Goal: Contribute content: Contribute content

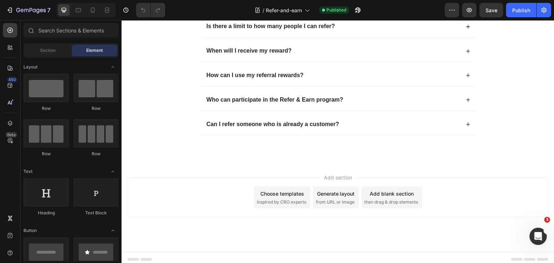
scroll to position [794, 0]
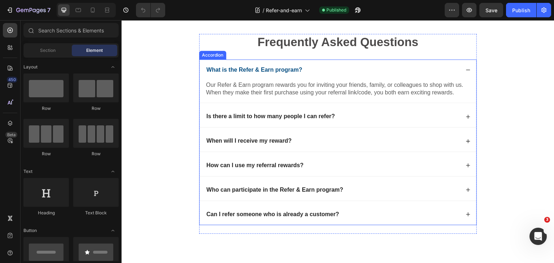
click at [250, 74] on p "What is the Refer & Earn program?" at bounding box center [254, 70] width 96 height 8
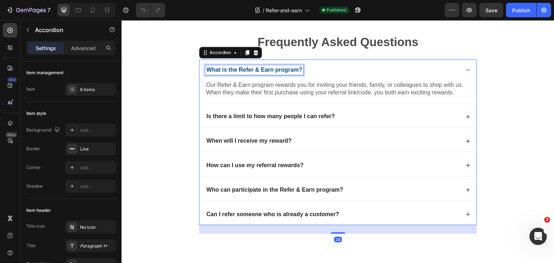
click at [250, 74] on p "What is the Refer & Earn program?" at bounding box center [254, 70] width 96 height 8
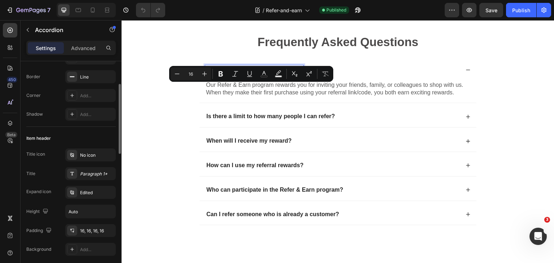
scroll to position [180, 0]
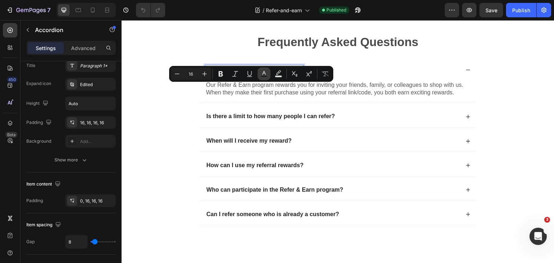
click at [268, 74] on button "Text Color" at bounding box center [264, 73] width 13 height 13
type input "064E82"
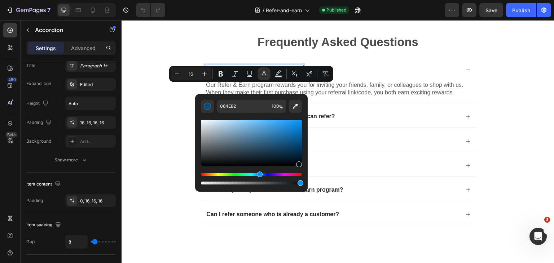
drag, startPoint x: 298, startPoint y: 145, endPoint x: 298, endPoint y: 164, distance: 18.8
click at [298, 164] on div "Editor contextual toolbar" at bounding box center [299, 165] width 6 height 6
type input "00070C"
click at [376, 79] on div "What is the Refer & Earn program?" at bounding box center [338, 70] width 277 height 21
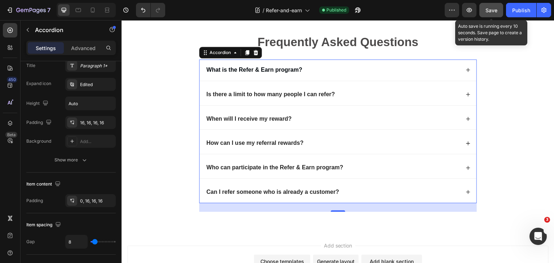
click at [484, 13] on button "Save" at bounding box center [492, 10] width 24 height 14
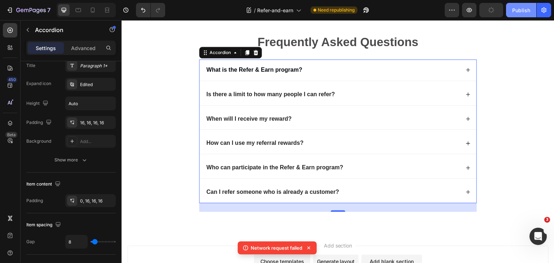
click at [526, 9] on div "Publish" at bounding box center [522, 10] width 18 height 8
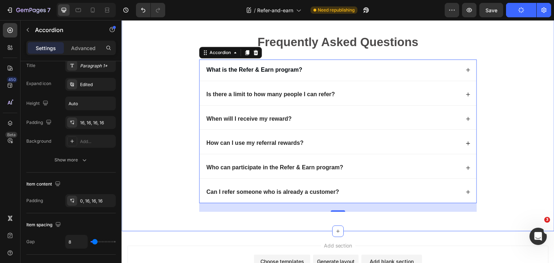
drag, startPoint x: 160, startPoint y: 43, endPoint x: 160, endPoint y: 23, distance: 20.2
click at [160, 43] on div "Frequently Asked Questions Heading What is the Refer & Earn program? Is there a…" at bounding box center [338, 120] width 433 height 223
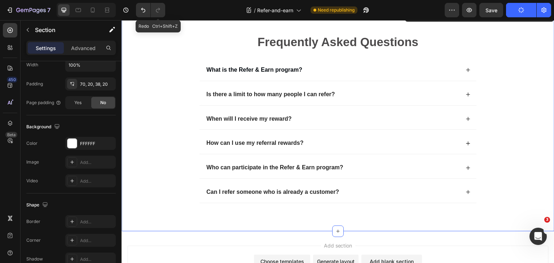
scroll to position [0, 0]
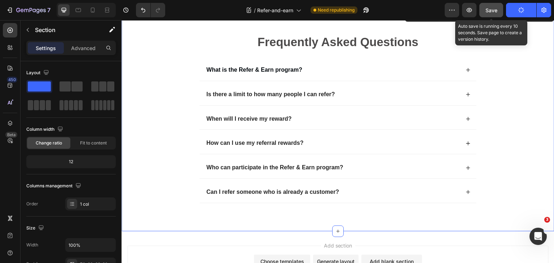
click at [486, 12] on span "Save" at bounding box center [492, 10] width 12 height 6
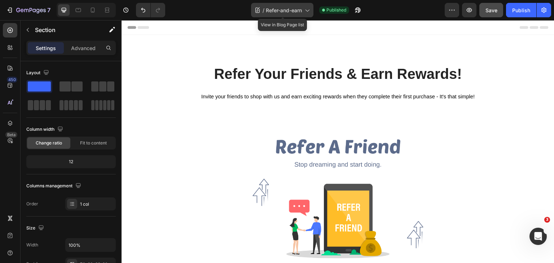
click at [305, 12] on icon at bounding box center [307, 9] width 7 height 7
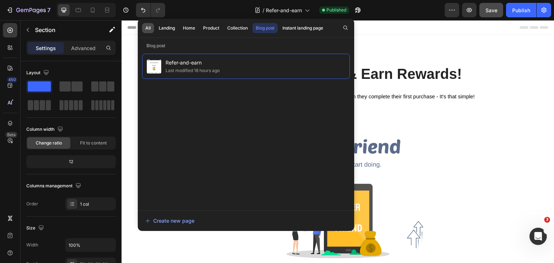
click at [149, 27] on div "All" at bounding box center [147, 28] width 5 height 6
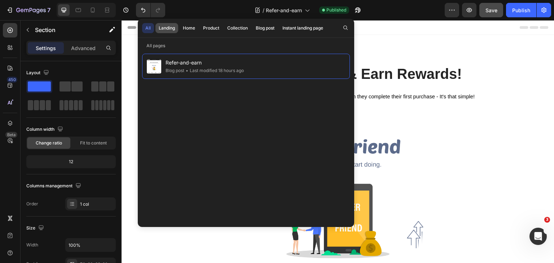
click at [180, 31] on button "Landing" at bounding box center [189, 28] width 19 height 10
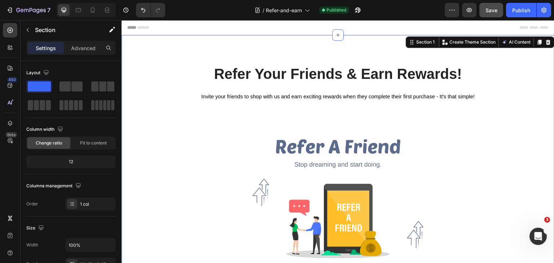
click at [395, 47] on div "Refer Your Friends & Earn Rewards! Heading Invite your friends to shop with us …" at bounding box center [338, 203] width 433 height 336
click at [10, 8] on icon "button" at bounding box center [9, 9] width 7 height 7
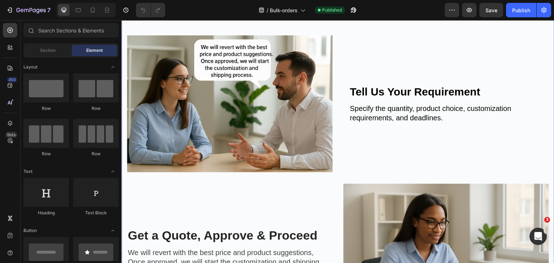
scroll to position [505, 0]
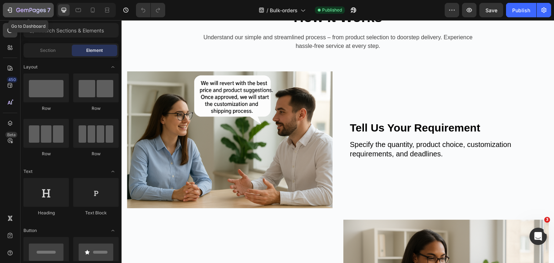
click at [24, 10] on icon "button" at bounding box center [26, 10] width 4 height 3
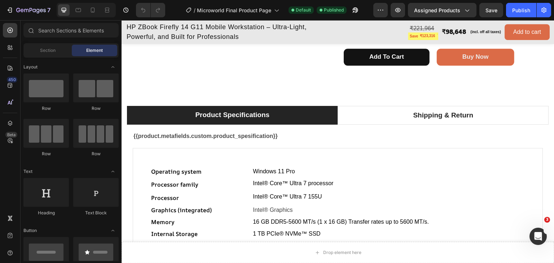
scroll to position [397, 0]
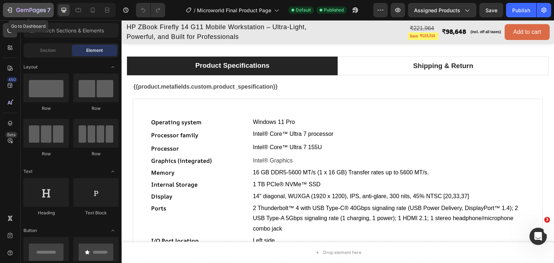
click at [24, 12] on icon "button" at bounding box center [31, 11] width 30 height 6
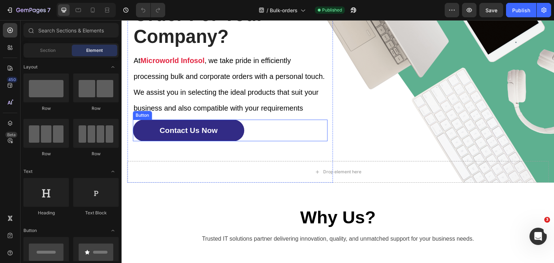
scroll to position [72, 0]
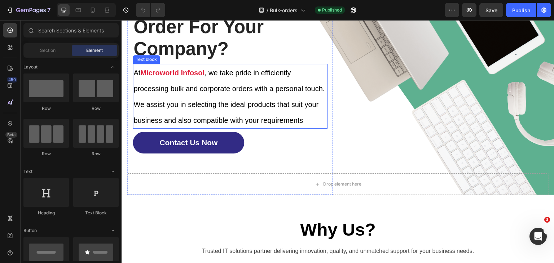
click at [152, 74] on strong "Microworld Infosol" at bounding box center [172, 73] width 64 height 8
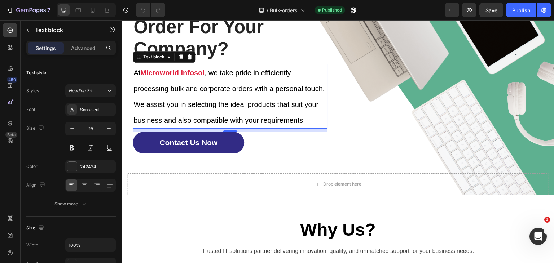
click at [152, 74] on strong "Microworld Infosol" at bounding box center [172, 73] width 64 height 8
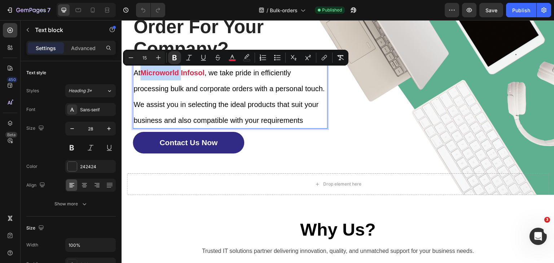
click at [142, 74] on strong "Microworld Infosol" at bounding box center [172, 73] width 64 height 8
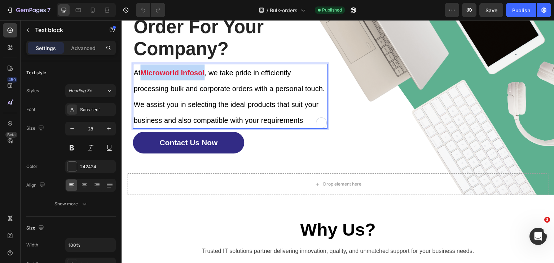
drag, startPoint x: 142, startPoint y: 74, endPoint x: 204, endPoint y: 75, distance: 61.7
click at [204, 75] on p "At Microworld Infosol , we take pride in efficiently processing bulk and corpor…" at bounding box center [230, 97] width 193 height 64
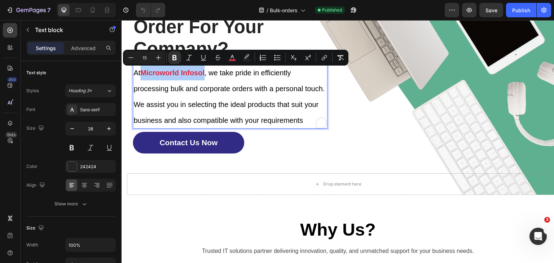
click at [240, 57] on div "Minus 15 Plus Bold Italic Underline Strikethrough color color Numbered List Bul…" at bounding box center [236, 57] width 223 height 13
click at [235, 57] on icon "Editor contextual toolbar" at bounding box center [232, 57] width 7 height 7
type input "E2223E"
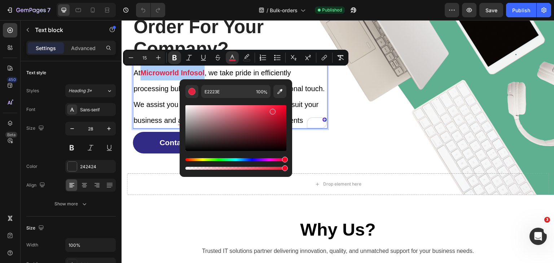
click at [251, 161] on div "Hue" at bounding box center [236, 159] width 101 height 3
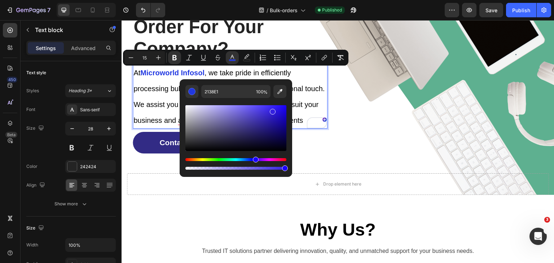
click at [255, 161] on div "Hue" at bounding box center [236, 159] width 101 height 3
click at [259, 161] on div "Hue" at bounding box center [236, 159] width 101 height 3
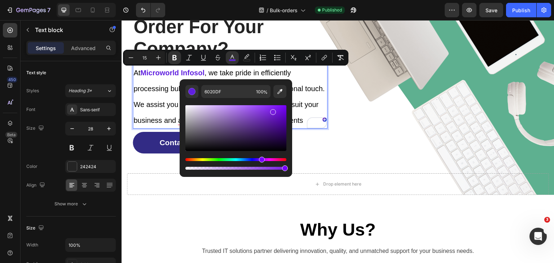
click at [261, 160] on div "Hue" at bounding box center [262, 160] width 6 height 6
drag, startPoint x: 273, startPoint y: 110, endPoint x: 254, endPoint y: 111, distance: 19.1
click at [254, 111] on div "Editor contextual toolbar" at bounding box center [256, 113] width 6 height 6
click at [247, 159] on div "Hue" at bounding box center [236, 159] width 101 height 3
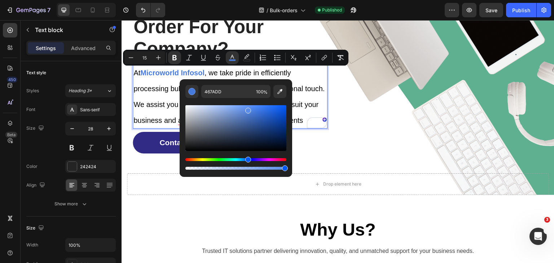
drag, startPoint x: 254, startPoint y: 114, endPoint x: 247, endPoint y: 109, distance: 8.4
click at [247, 109] on div "Editor contextual toolbar" at bounding box center [248, 111] width 6 height 6
type input "5A8CE8"
click at [311, 162] on div "Want To Make A Bulk Order For Your Company? Heading At Microworld Infosol , we …" at bounding box center [230, 79] width 206 height 232
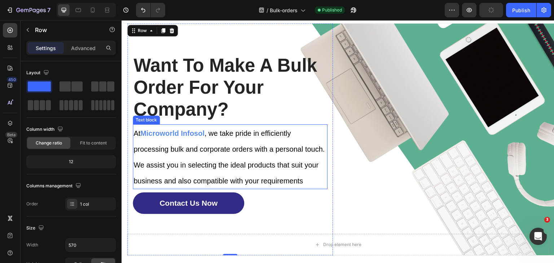
scroll to position [0, 0]
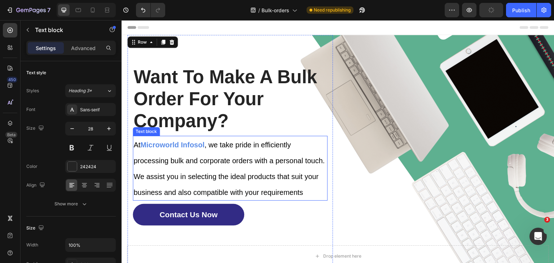
click at [266, 141] on span ", we take pride in efficiently processing bulk and corporate orders with a pers…" at bounding box center [229, 169] width 191 height 56
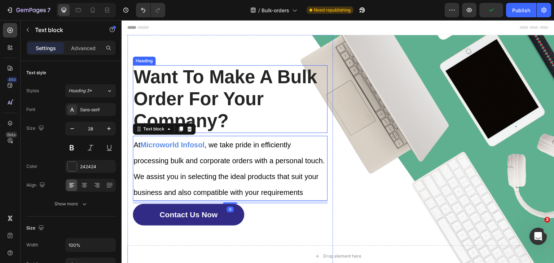
click at [265, 123] on h1 "Want To Make A Bulk Order For Your Company?" at bounding box center [230, 99] width 195 height 68
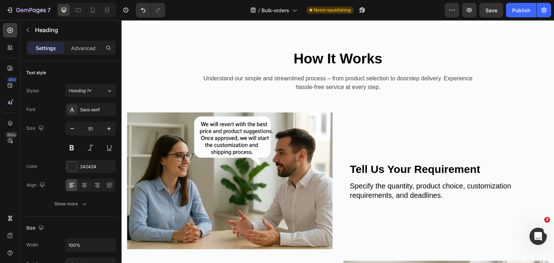
scroll to position [469, 0]
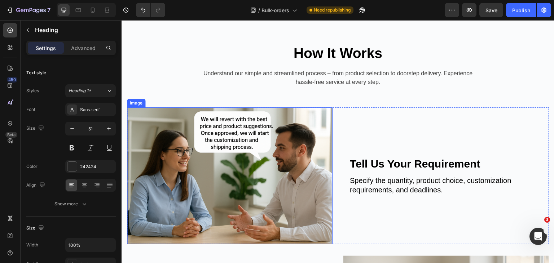
click at [221, 143] on img at bounding box center [230, 176] width 206 height 137
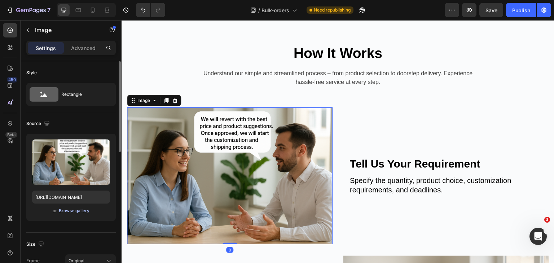
click at [72, 210] on div "Browse gallery" at bounding box center [74, 211] width 31 height 6
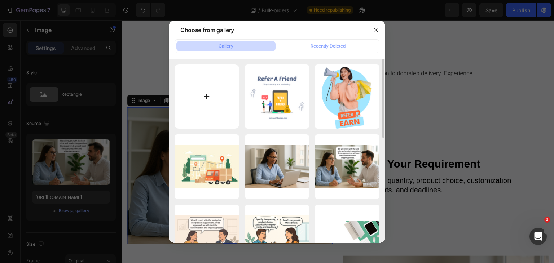
click at [203, 95] on input "file" at bounding box center [207, 97] width 65 height 65
type input "C:\fakepath\gettyimages-1471653438-612x612-removebg-preview.png"
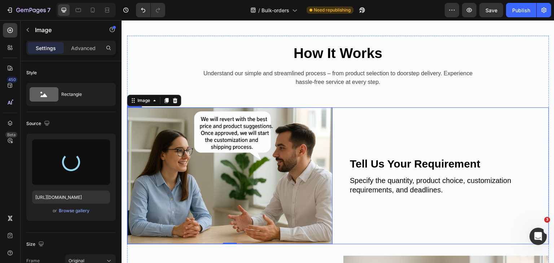
scroll to position [541, 0]
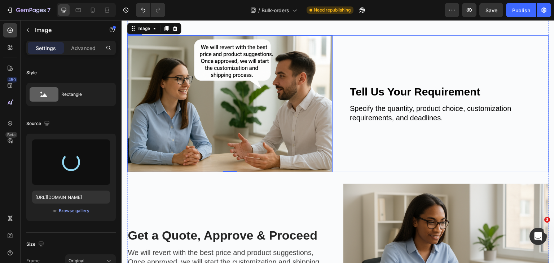
type input "[URL][DOMAIN_NAME]"
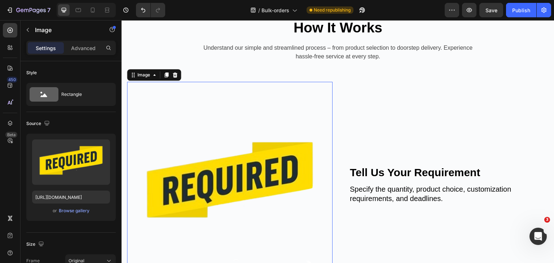
scroll to position [469, 0]
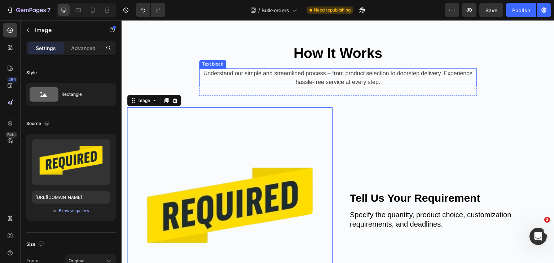
click at [192, 47] on h2 "How It Works" at bounding box center [338, 53] width 422 height 18
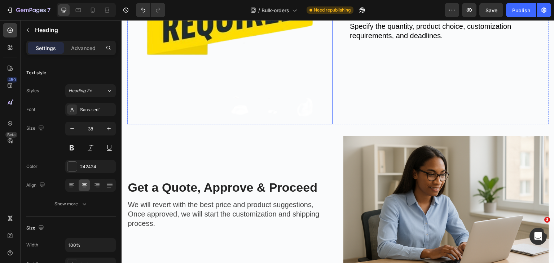
scroll to position [577, 0]
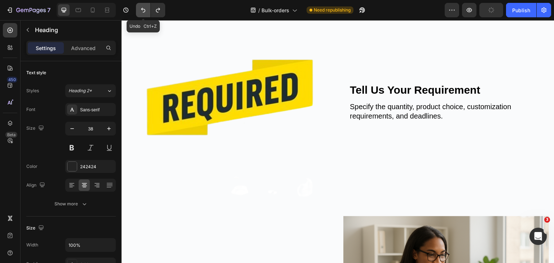
click at [146, 6] on button "Undo/Redo" at bounding box center [143, 10] width 14 height 14
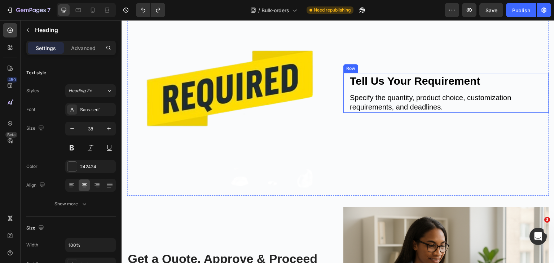
scroll to position [614, 0]
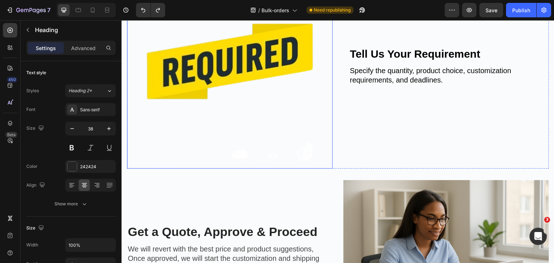
click at [265, 60] on img at bounding box center [230, 66] width 206 height 206
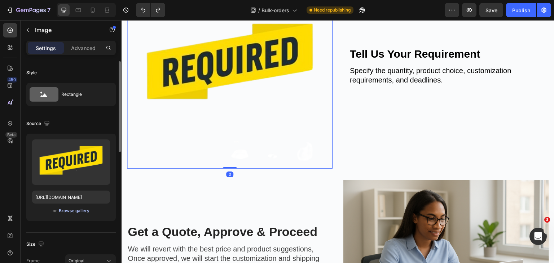
click at [77, 210] on div "Browse gallery" at bounding box center [74, 211] width 31 height 6
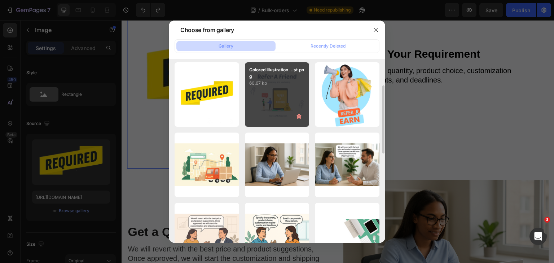
scroll to position [108, 0]
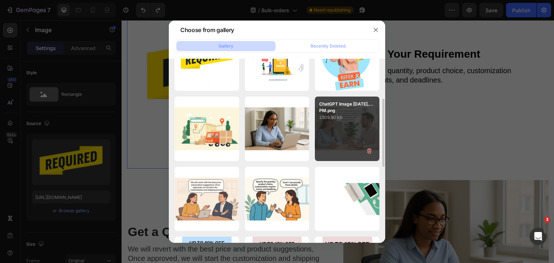
click at [327, 134] on div "ChatGPT Image [DATE],...PM.png 2309.90 kb" at bounding box center [347, 129] width 65 height 65
type input "[URL][DOMAIN_NAME]"
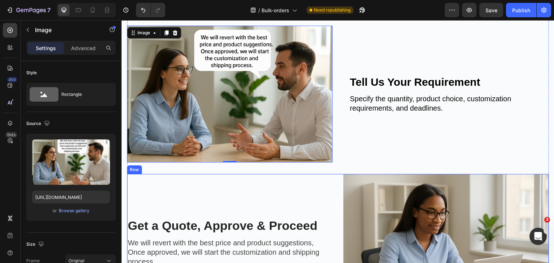
scroll to position [541, 0]
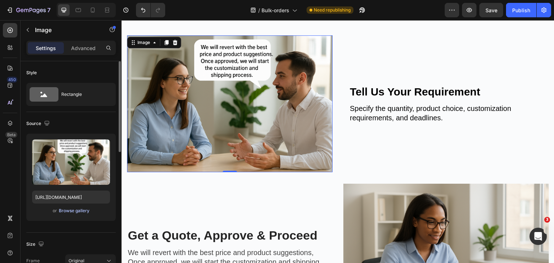
click at [76, 209] on div "Browse gallery" at bounding box center [74, 211] width 31 height 6
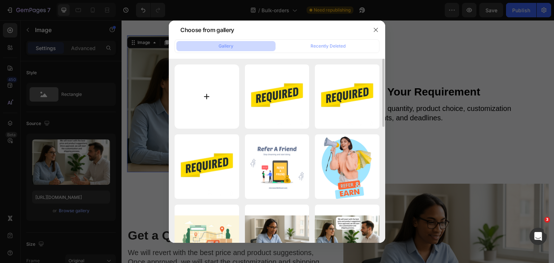
click at [200, 102] on input "file" at bounding box center [207, 97] width 65 height 65
type input "C:\fakepath\Yellow Modern Viral Video Tutorial YouTube Thumbnail (2).png"
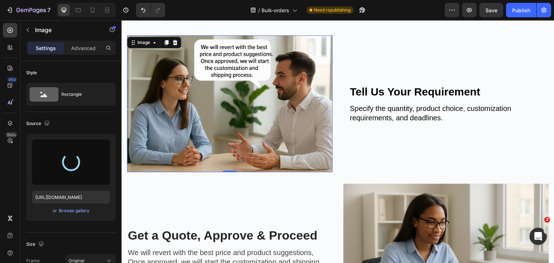
type input "[URL][DOMAIN_NAME]"
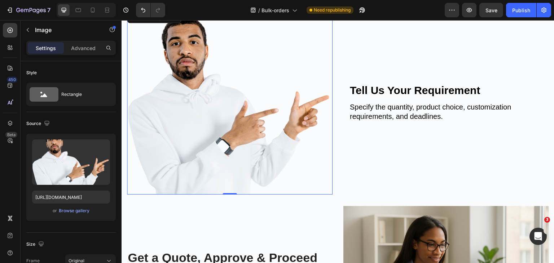
scroll to position [577, 0]
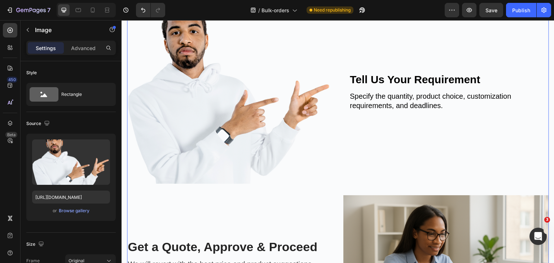
click at [256, 186] on div "How It Works Heading Understand our simple and streamlined process – from produ…" at bounding box center [338, 208] width 422 height 545
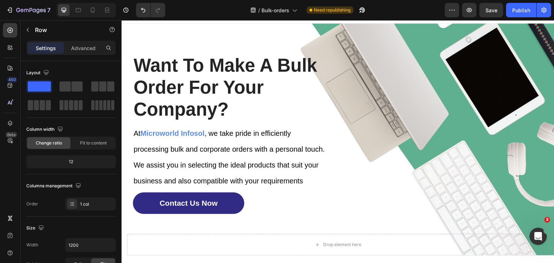
scroll to position [0, 0]
